Goal: Task Accomplishment & Management: Manage account settings

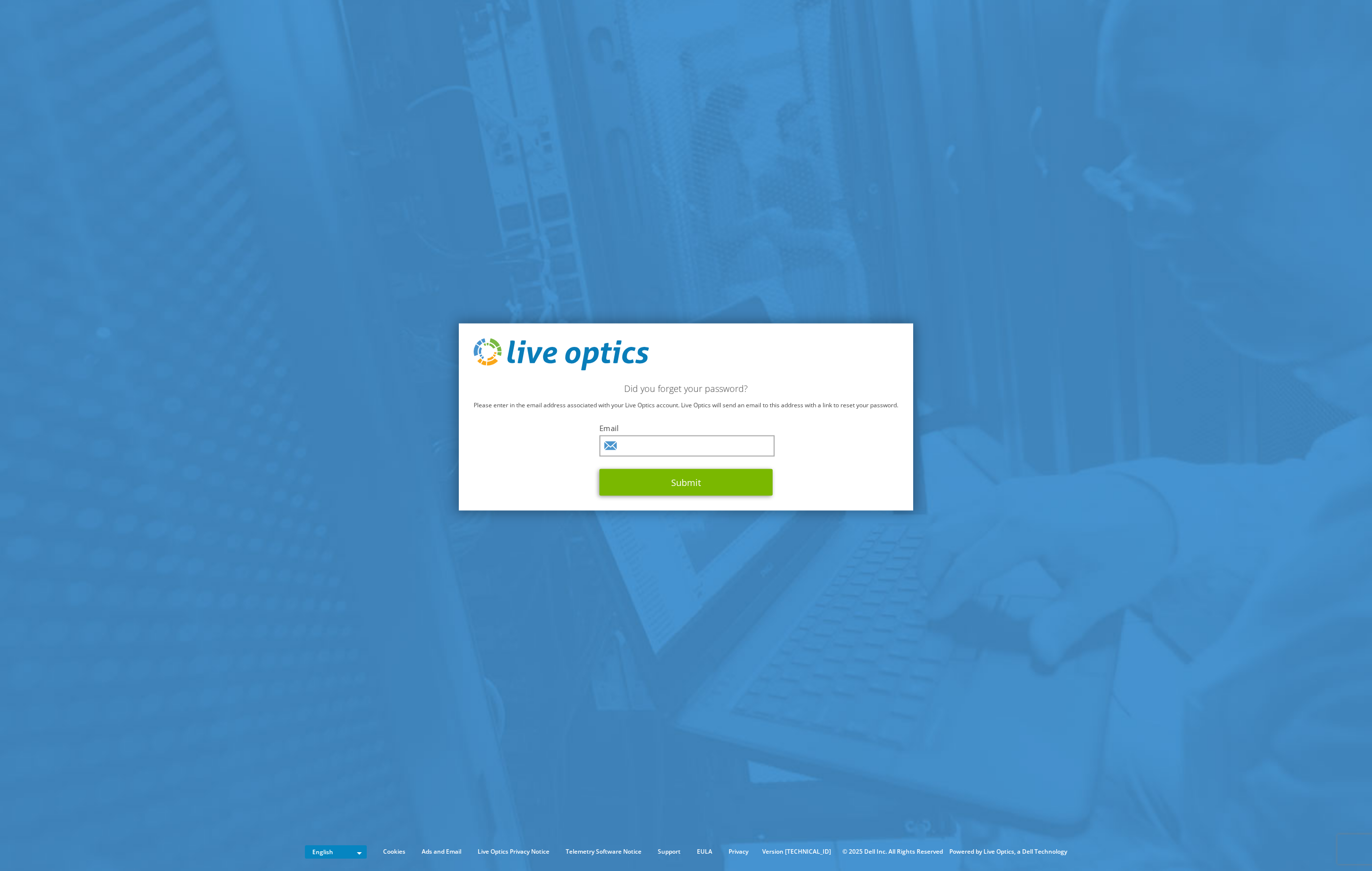
drag, startPoint x: 1041, startPoint y: 212, endPoint x: 826, endPoint y: 287, distance: 227.7
click at [1046, 212] on section "Did you forget your password? Please enter in the email address associated with…" at bounding box center [686, 417] width 1372 height 834
click at [670, 449] on input "text" at bounding box center [686, 446] width 175 height 22
paste input "Frederick.Cooper@OIG.DOT.GOV"
type input "Frederick.Cooper@OIG.DOT.GOV"
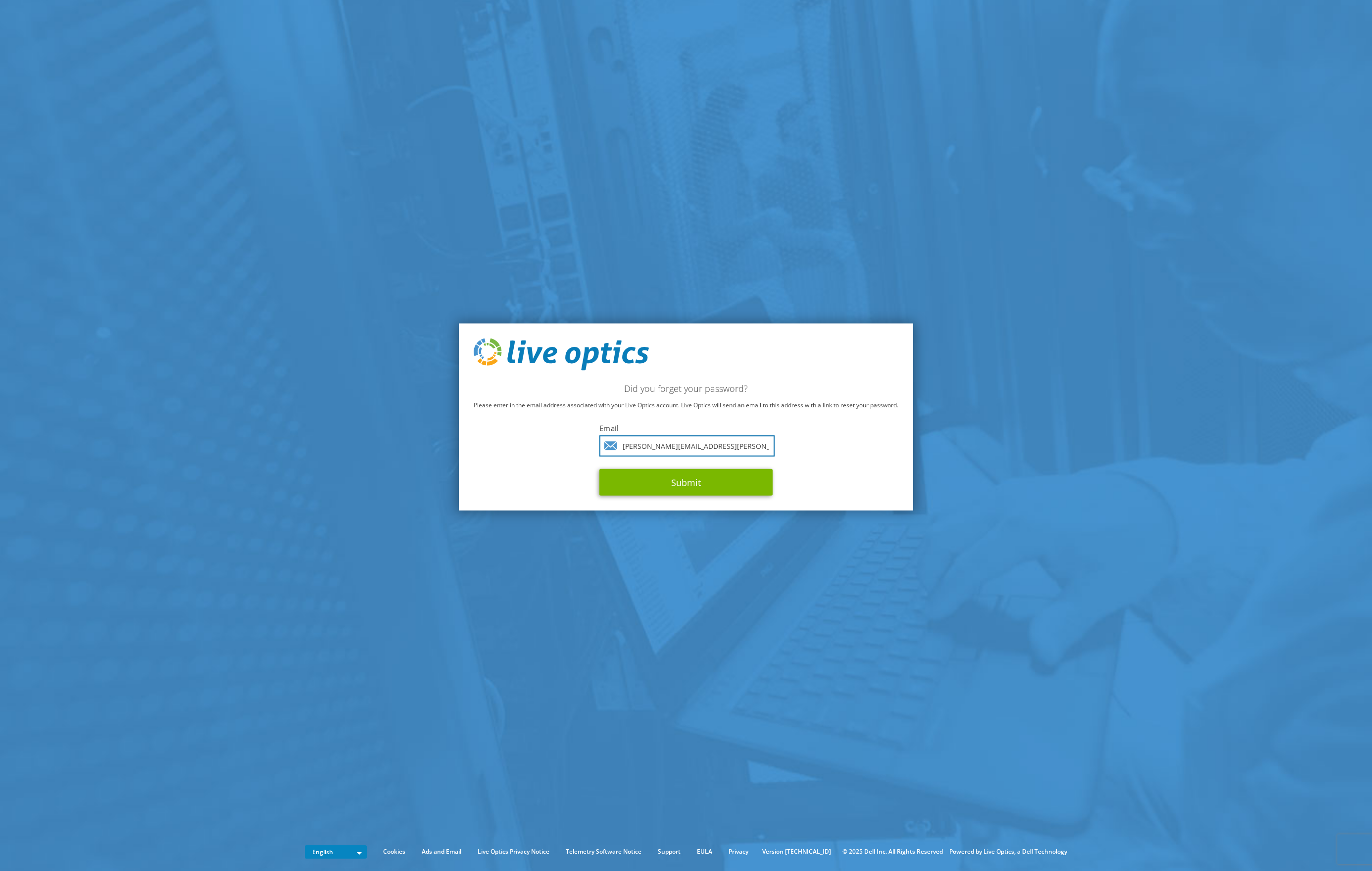
click at [599, 469] on button "Submit" at bounding box center [686, 482] width 173 height 27
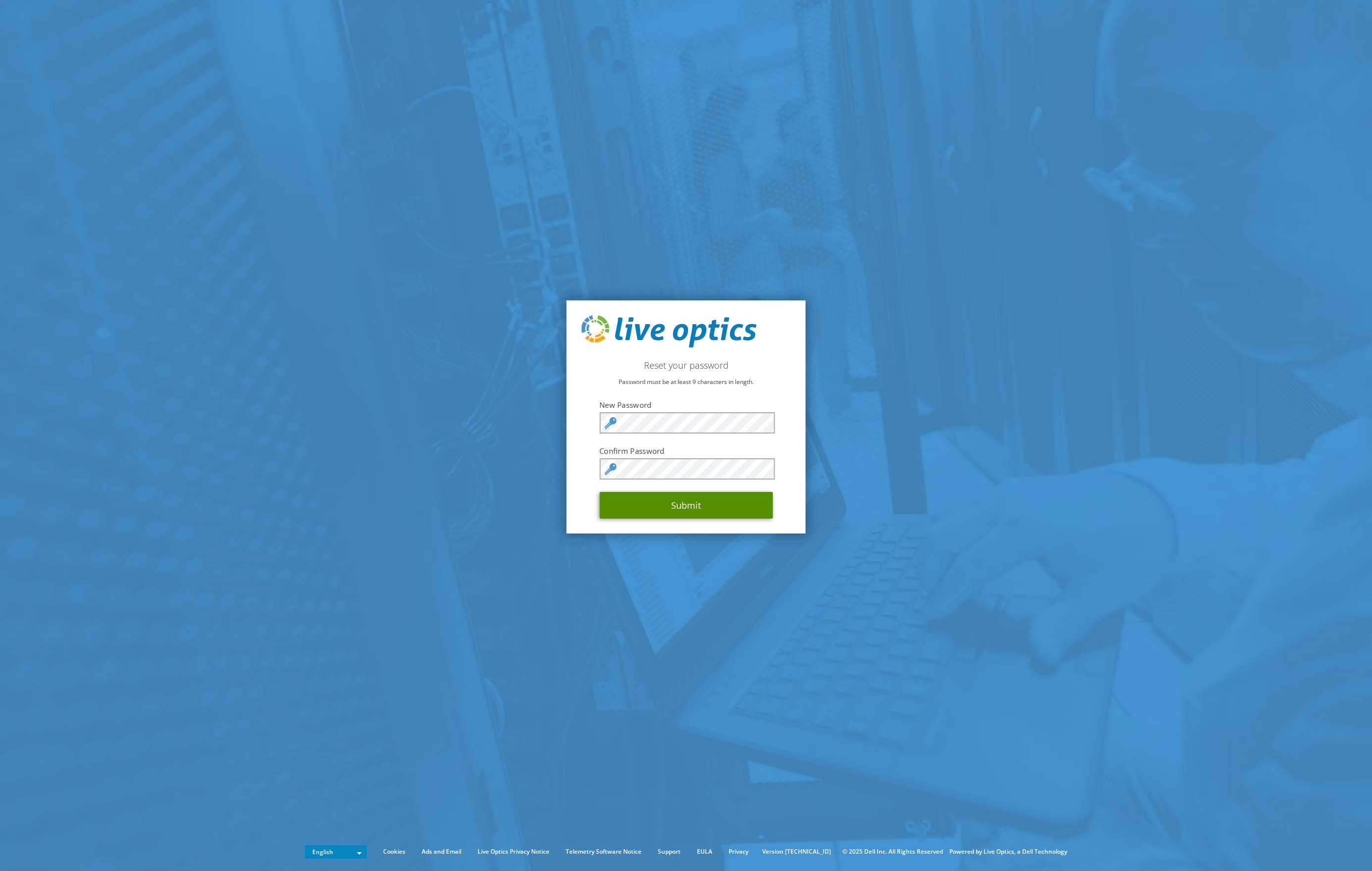
drag, startPoint x: 655, startPoint y: 497, endPoint x: 641, endPoint y: 486, distance: 17.8
click at [655, 495] on button "Submit" at bounding box center [686, 505] width 173 height 27
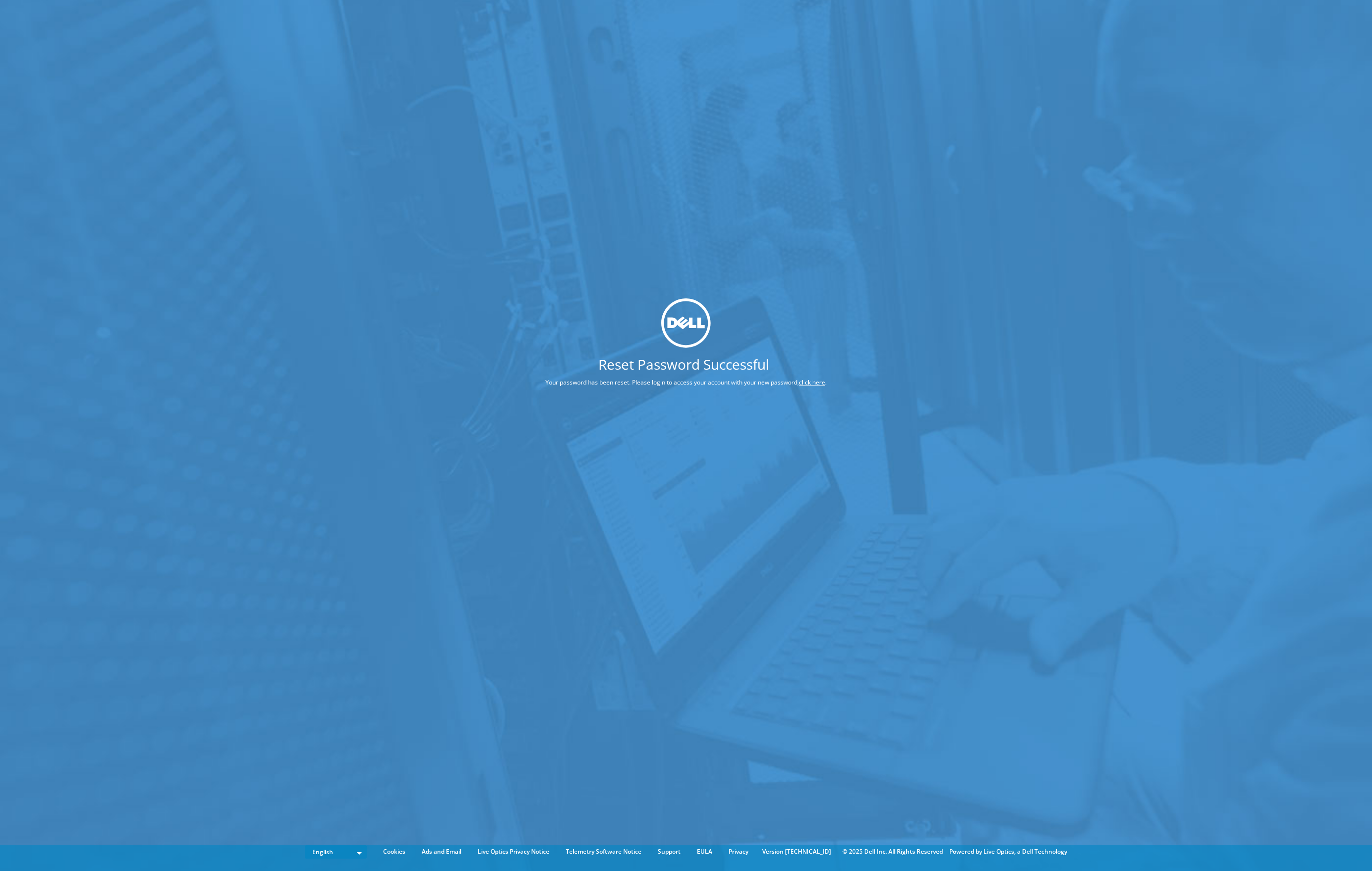
click at [626, 95] on div "Reset Password Successful Your password has been reset. Please login to access …" at bounding box center [686, 421] width 1372 height 841
